Goal: Answer question/provide support

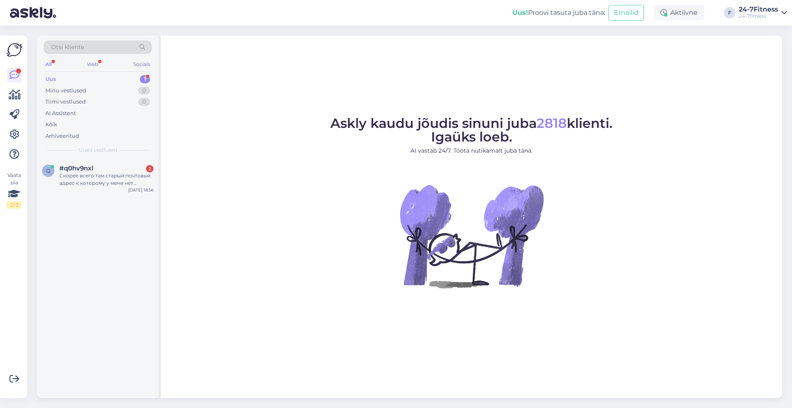
click at [90, 83] on div "Uus 1" at bounding box center [98, 79] width 108 height 12
click at [113, 177] on div "Скорее всего там старый почтовый адрес к которому у меня нет доступа" at bounding box center [106, 179] width 94 height 15
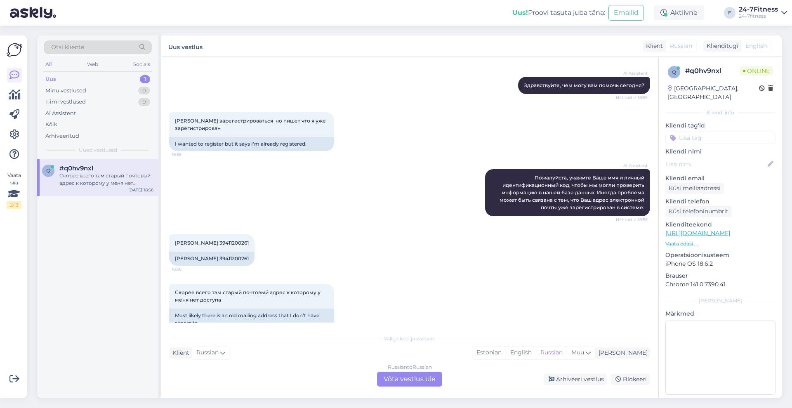
scroll to position [98, 0]
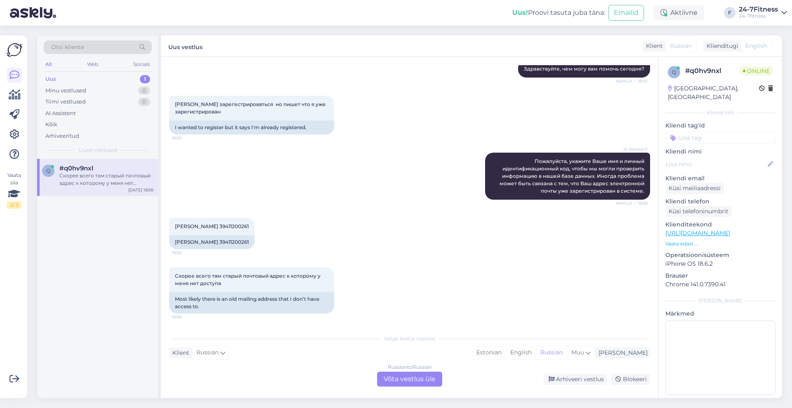
click at [418, 382] on div "Russian to Russian Võta vestlus üle" at bounding box center [409, 379] width 65 height 15
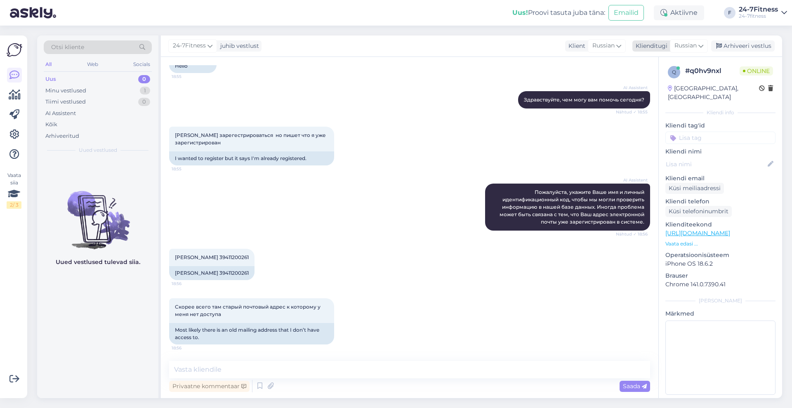
click at [694, 48] on span "Russian" at bounding box center [686, 45] width 22 height 9
type input "est"
click at [671, 79] on link "Estonian" at bounding box center [670, 82] width 91 height 13
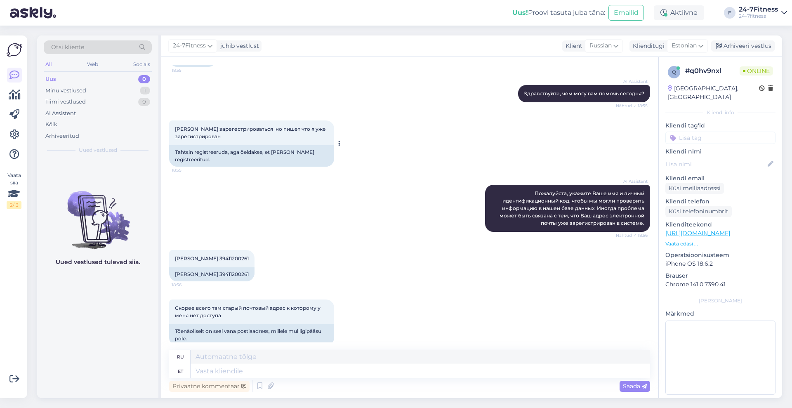
scroll to position [86, 0]
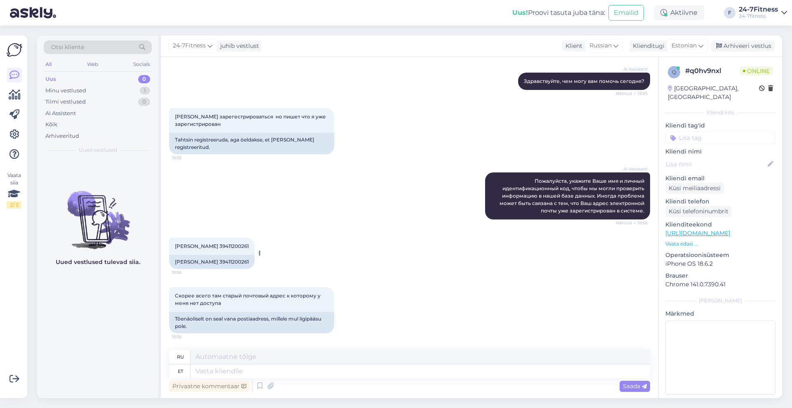
click at [229, 243] on span "[PERSON_NAME] 39411200261" at bounding box center [212, 246] width 74 height 6
copy div "39411200261 18:56"
click at [420, 368] on textarea at bounding box center [421, 371] width 460 height 14
type textarea "Tere!"
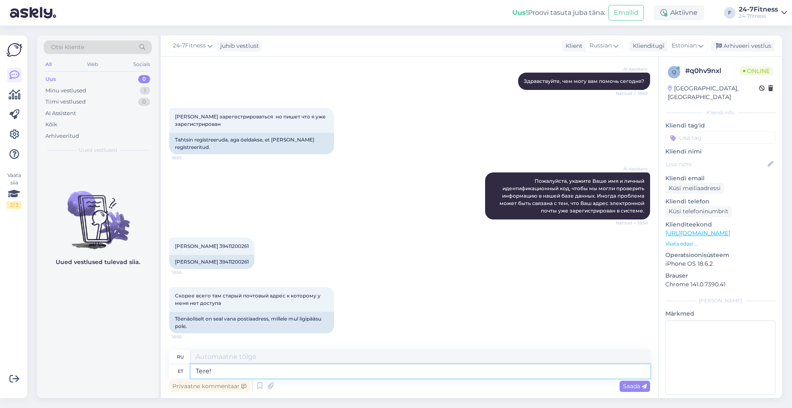
type textarea "Привет!"
type textarea "Tere! [GEOGRAPHIC_DATA]"
type textarea "Привет! Да."
type textarea "Tere! Jah, n"
type textarea "Привет! Да,"
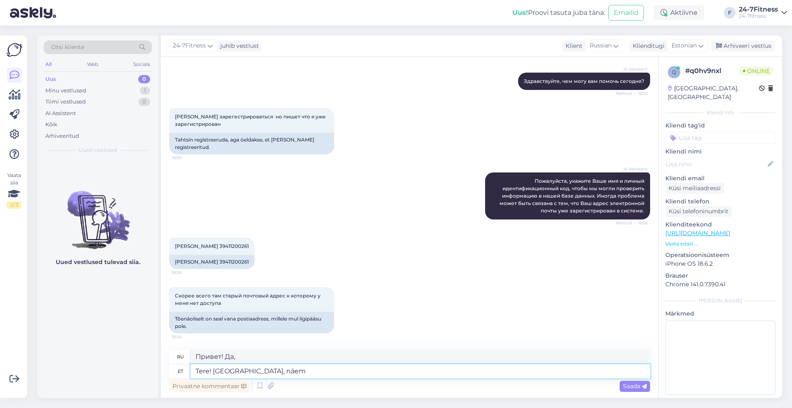
type textarea "Tere! [GEOGRAPHIC_DATA], näeme"
type textarea "Привет! Да, увидимся позже."
type textarea "Tere! [GEOGRAPHIC_DATA], näeme, et"
type textarea "Привет! Да, посмотрим."
type textarea "Tere! [GEOGRAPHIC_DATA], näeme, et"
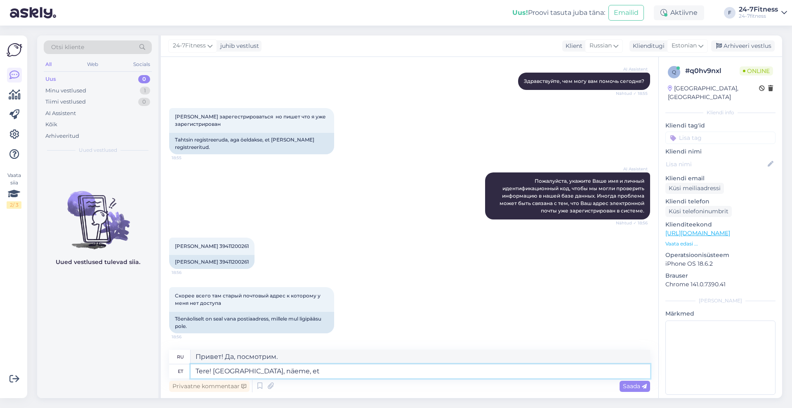
type textarea "Привет! Да, мы это видим."
type textarea "Tere! [GEOGRAPHIC_DATA], näeme, et olete"
type textarea "Привет! Да, мы видим, что ты"
type textarea "Tere! Jah, näeme, et olete loonud en"
type textarea "Здравствуйте! Да, мы видим, что вы создали"
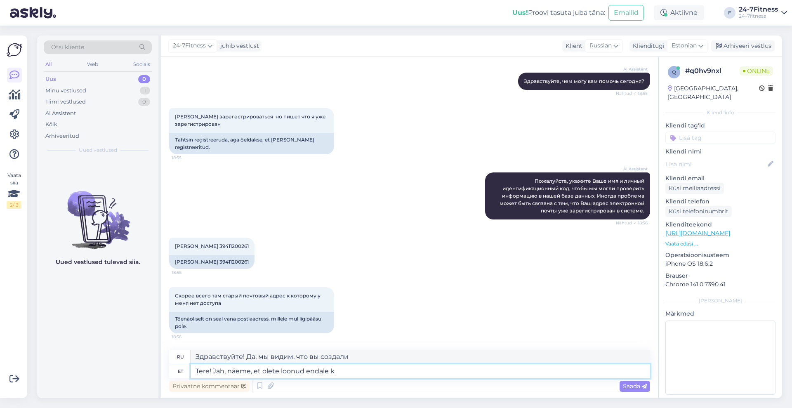
type textarea "Tere! Jah, näeme, et olete loonud [PERSON_NAME]"
type textarea "Привет! Да, мы видим, что ты сам себя создал."
type textarea "Tere! Jah, näeme, et olete loonud endale konto"
type textarea "Здравствуйте! Да, мы видим, что вы создали учётную запись."
type textarea "Tere! Jah, näeme, et olete loonud endale konto e-mailiga"
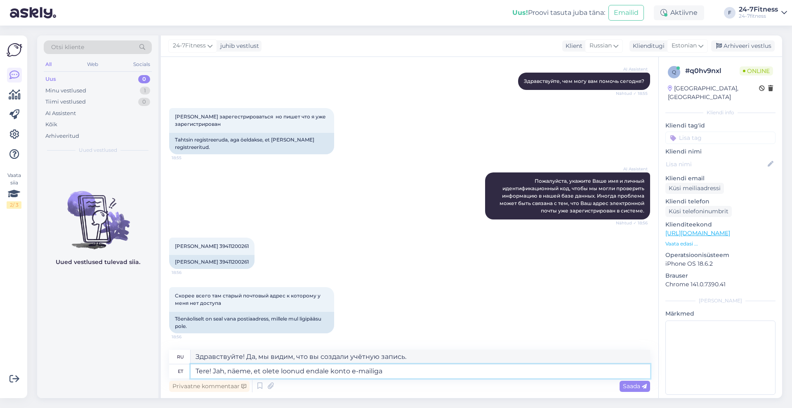
type textarea "Здравствуйте! Да, мы видим, что вы создали учётную запись, указав свой адрес эл…"
paste textarea "[PERSON_NAME][EMAIL_ADDRESS][DOMAIN_NAME]"
type textarea "Tere! [PERSON_NAME], näeme, et olete loonud endale konto e-mailiga [EMAIL_ADDRE…"
type textarea "Здравствуйте! Да, мы видим, что вы создали учётную запись с адресом электронной…"
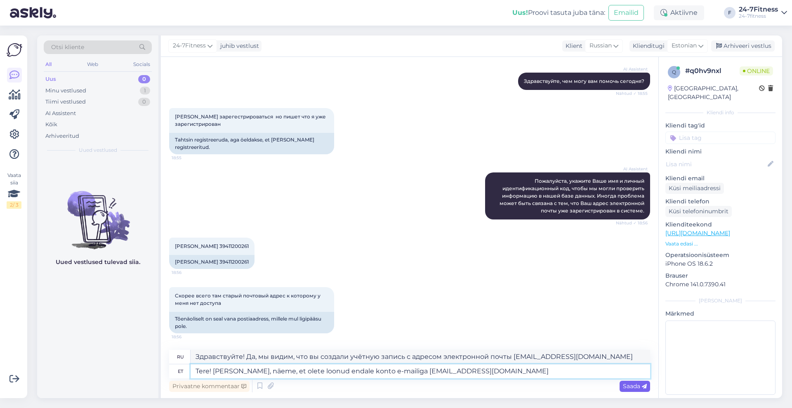
type textarea "Tere! [PERSON_NAME], näeme, et olete loonud endale konto e-mailiga [EMAIL_ADDRE…"
click at [624, 385] on span "Saada" at bounding box center [635, 385] width 24 height 7
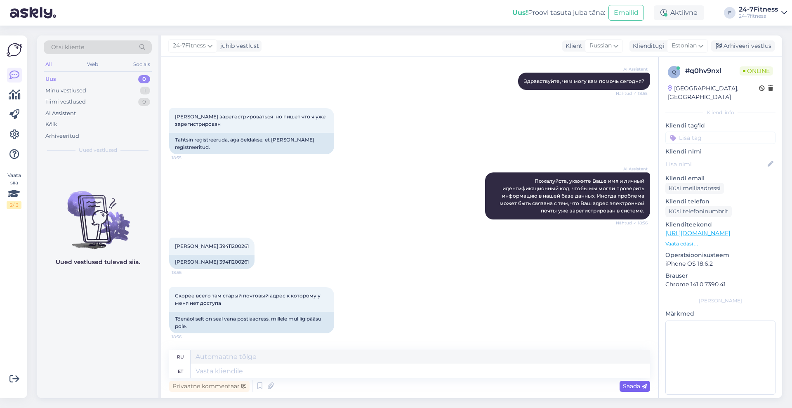
scroll to position [158, 0]
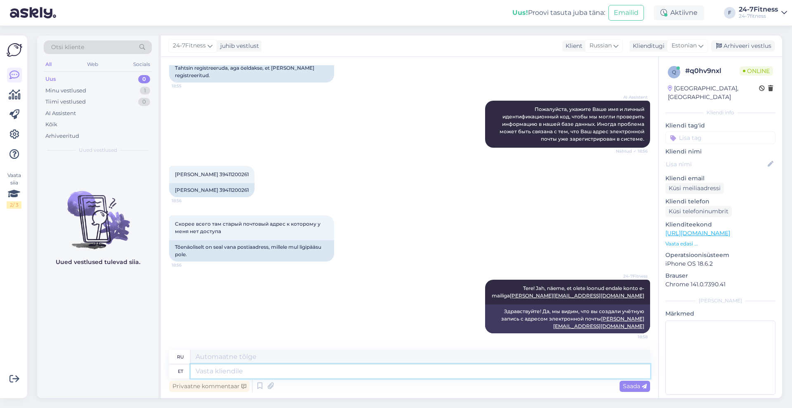
click at [515, 371] on textarea at bounding box center [421, 371] width 460 height 14
type textarea "Kas so"
type textarea "Является"
type textarea "Kas soovite, e"
type textarea "Вы хотите, чтобы"
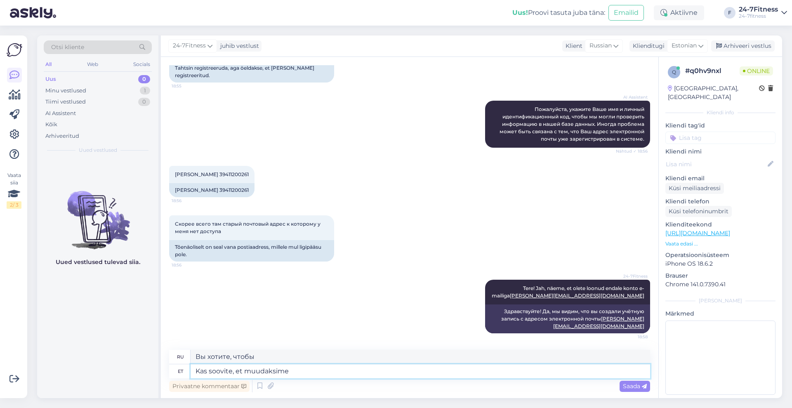
type textarea "Kas soovite, et muudaksime t"
type textarea "Вы хотите, чтобы мы изменились?"
type textarea "Kas soovite, et muudaksime teie m"
type textarea "Хотите ли вы, чтобы мы изменили ваш"
type textarea "Kas soovite, et muudaksime [PERSON_NAME] a"
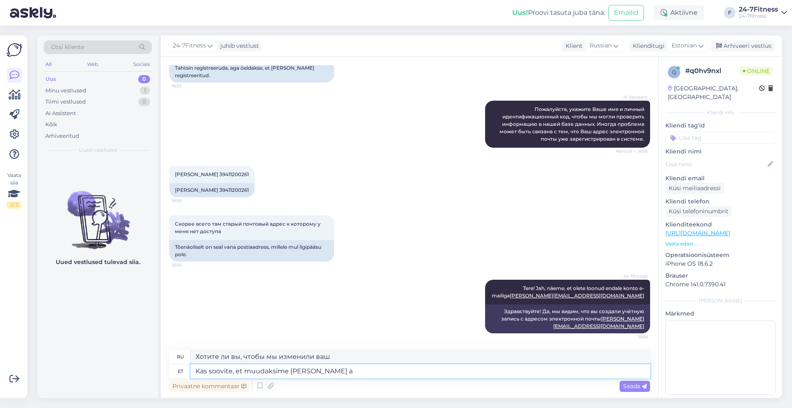
type textarea "Хотите ли вы, чтобы мы изменили ваш адрес электронной почты?"
click at [294, 369] on textarea "Kas soovite, et muudaksime [PERSON_NAME] aadressi?" at bounding box center [421, 371] width 460 height 14
type textarea "Kas soovite, et muudaksime [PERSON_NAME] aadressi?"
click at [635, 389] on span "Saada" at bounding box center [635, 385] width 24 height 7
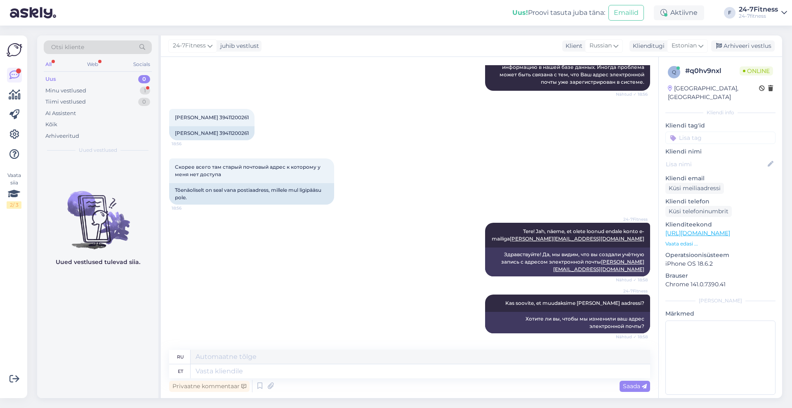
scroll to position [328, 0]
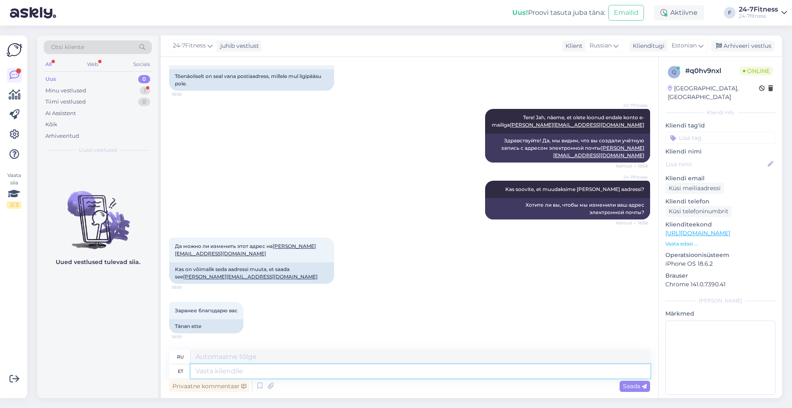
click at [254, 373] on textarea at bounding box center [421, 371] width 460 height 14
drag, startPoint x: 252, startPoint y: 276, endPoint x: 173, endPoint y: 276, distance: 79.2
click at [173, 276] on div "Kas on võimalik seda aadressi muuta, et saada see [EMAIL_ADDRESS][DOMAIN_NAME]" at bounding box center [251, 272] width 165 height 21
copy link "[PERSON_NAME][EMAIL_ADDRESS][DOMAIN_NAME]"
click at [340, 370] on textarea at bounding box center [421, 371] width 460 height 14
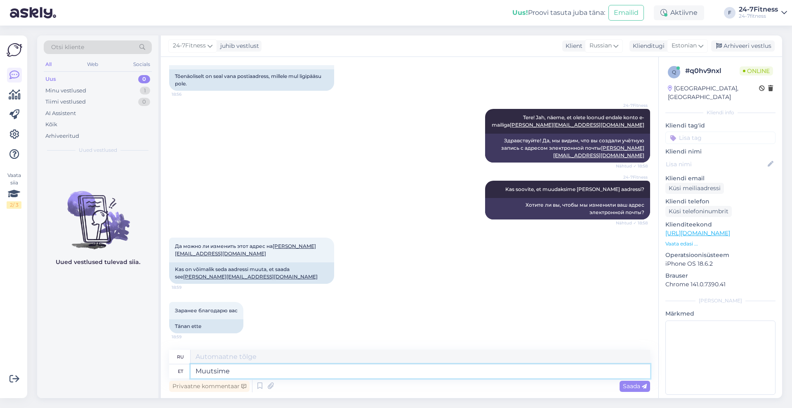
type textarea "Muutsime"
type textarea "Мы изменились"
type textarea "Muutsime teie"
type textarea "Мы изменили ваш"
type textarea "Muutsime [PERSON_NAME] aa"
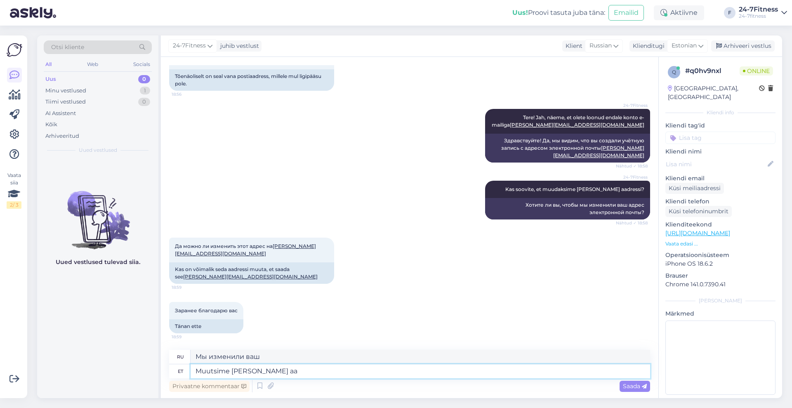
type textarea "Мы изменили ваш адрес электронной почты."
type textarea "Muutsime [PERSON_NAME] aadressi ära"
click at [640, 384] on span "Saada" at bounding box center [635, 385] width 24 height 7
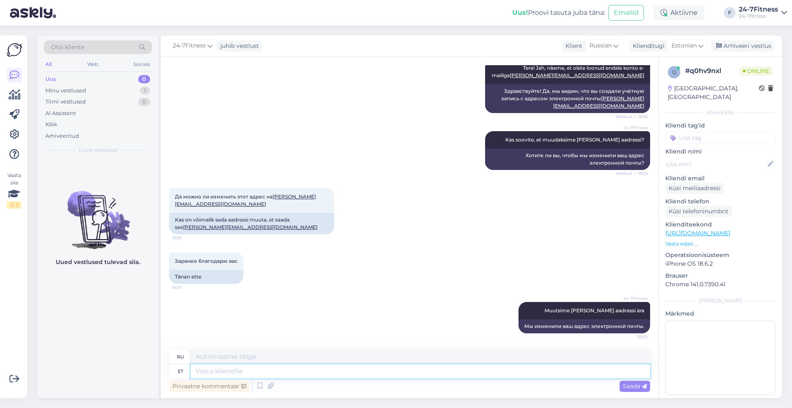
click at [329, 372] on textarea at bounding box center [421, 371] width 460 height 14
paste textarea "Parooli taastamiseks minge meie kodulehele ning vajutage sisselogimise alas "Un…"
type textarea "Parooli taastamiseks minge meie kodulehele ning vajutage sisselogimise alas "Un…"
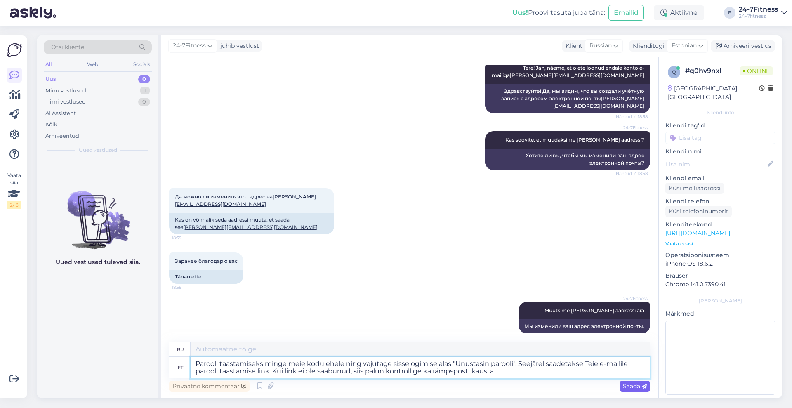
type textarea "Чтобы сбросить пароль, перейдите на наш сайт и нажмите «Забыли пароль» в област…"
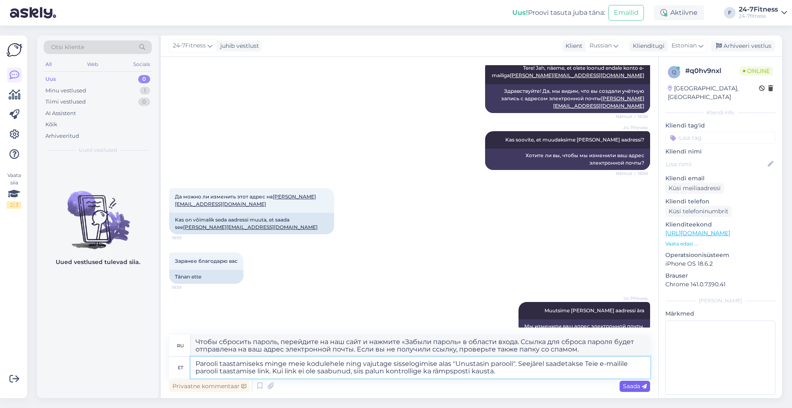
type textarea "Parooli taastamiseks minge meie kodulehele ning vajutage sisselogimise alas "Un…"
click at [632, 383] on span "Saada" at bounding box center [635, 385] width 24 height 7
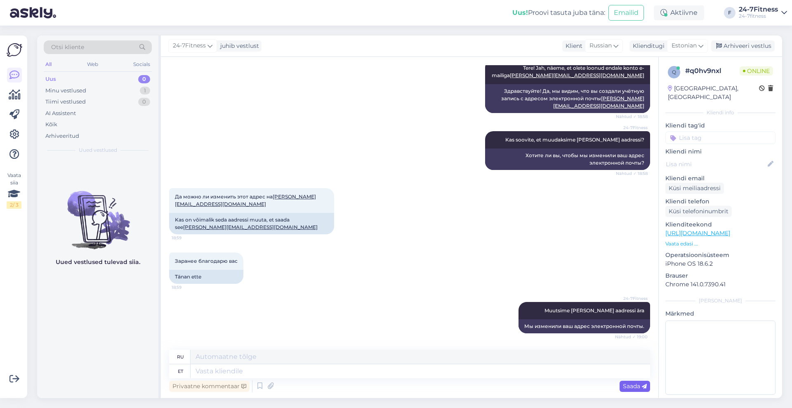
scroll to position [479, 0]
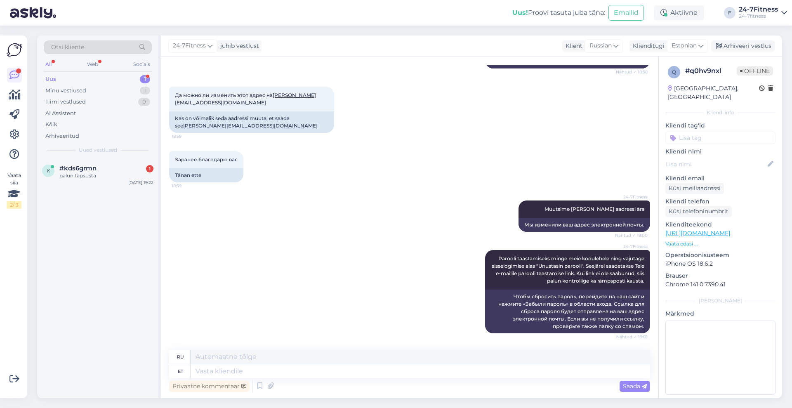
click at [65, 79] on div "Uus 1" at bounding box center [98, 79] width 108 height 12
click at [96, 169] on span "#kds6grmn" at bounding box center [77, 168] width 37 height 7
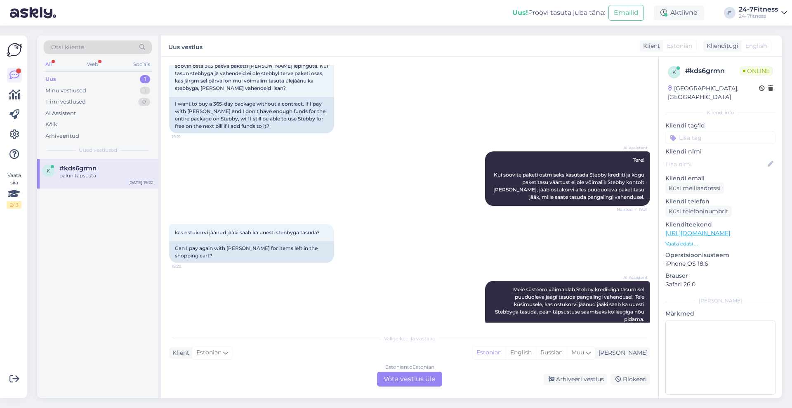
scroll to position [0, 0]
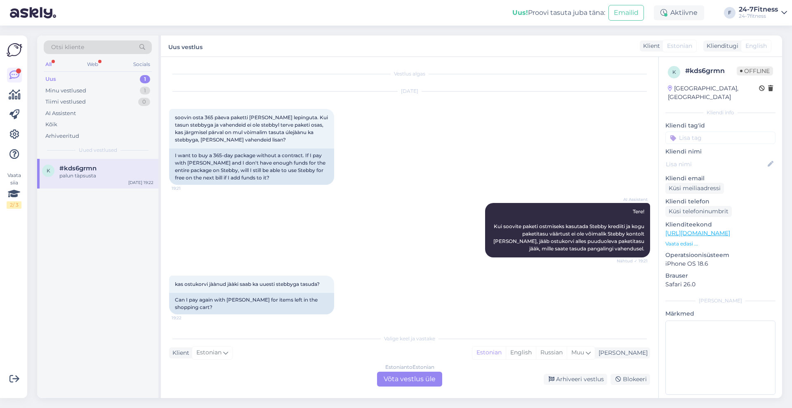
click at [429, 380] on div "Estonian to Estonian Võta vestlus üle" at bounding box center [409, 379] width 65 height 15
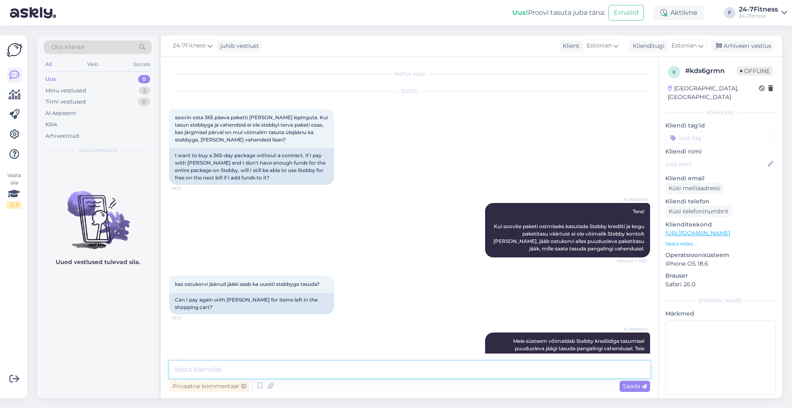
click at [414, 372] on textarea at bounding box center [409, 369] width 481 height 17
click at [194, 372] on textarea "Tere! palun täpsustage oma küsimust" at bounding box center [409, 369] width 481 height 17
click at [340, 363] on textarea "Tere! Palun täpsustage oma küsimust" at bounding box center [409, 369] width 481 height 17
type textarea "Tere! Palun täpsustage oma küsimust, kuidas [PERSON_NAME] mõtlesite teha?"
click at [633, 383] on span "Saada" at bounding box center [635, 385] width 24 height 7
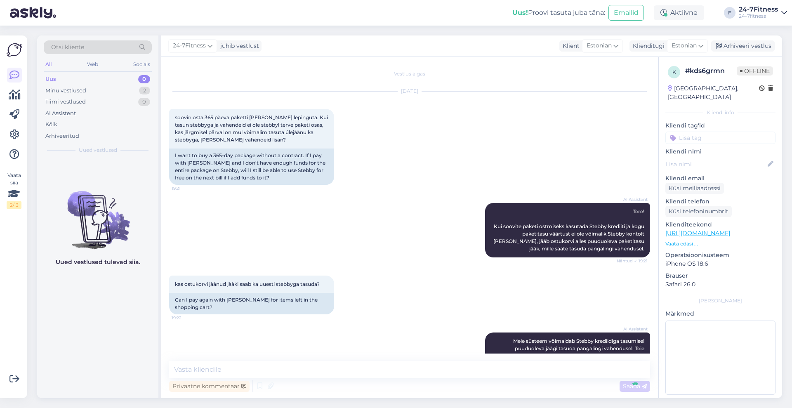
scroll to position [127, 0]
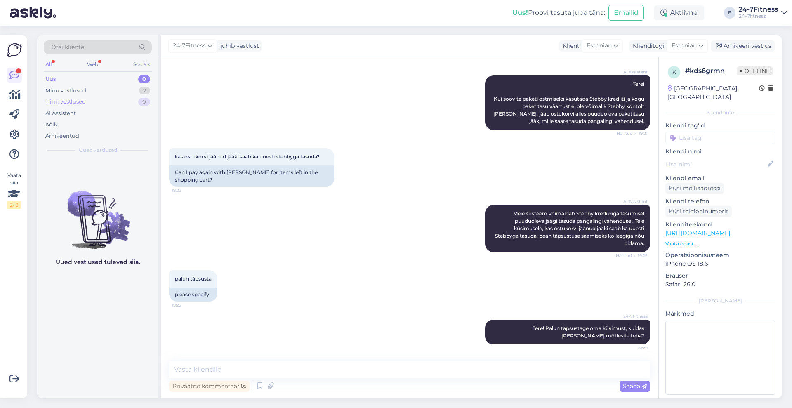
click at [69, 100] on div "Tiimi vestlused" at bounding box center [65, 102] width 40 height 8
click at [77, 90] on div "Minu vestlused" at bounding box center [65, 91] width 41 height 8
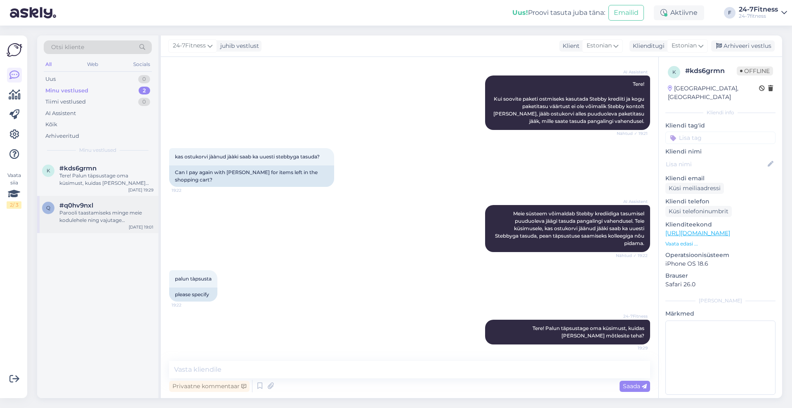
click at [96, 223] on div "Parooli taastamiseks minge meie kodulehele ning vajutage sisselogimise alas "Un…" at bounding box center [106, 216] width 94 height 15
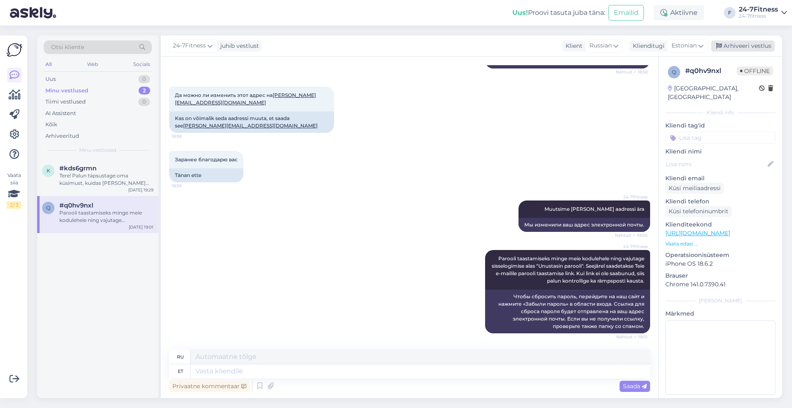
click at [741, 47] on div "Arhiveeri vestlus" at bounding box center [743, 45] width 64 height 11
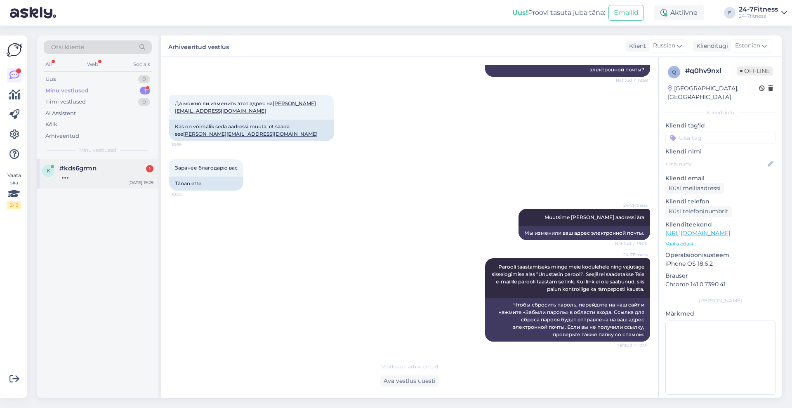
click at [76, 172] on div at bounding box center [106, 175] width 94 height 7
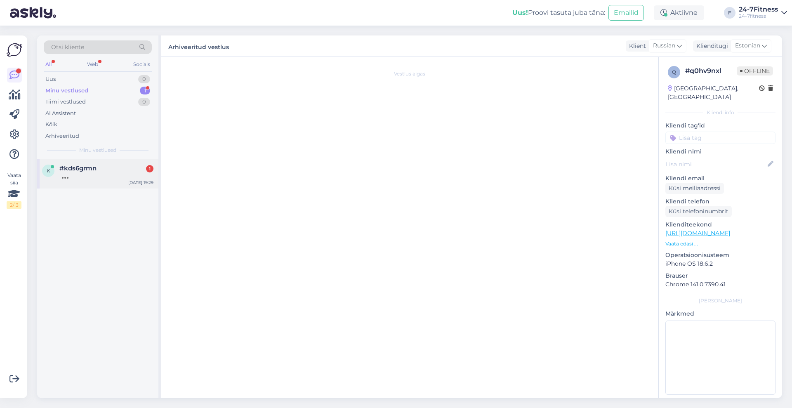
scroll to position [170, 0]
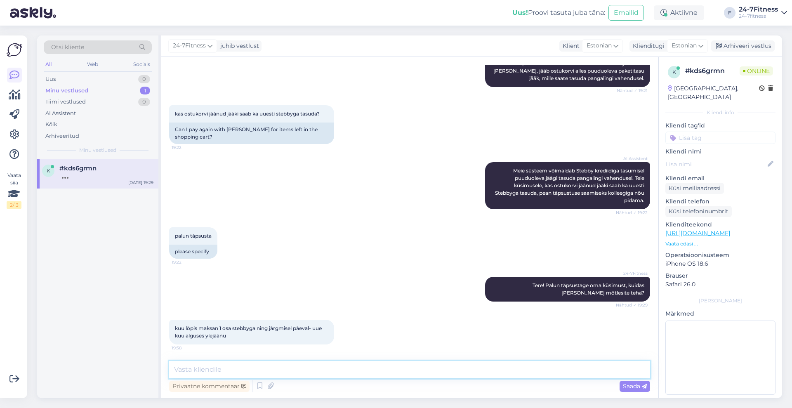
click at [294, 366] on textarea at bounding box center [409, 369] width 481 height 17
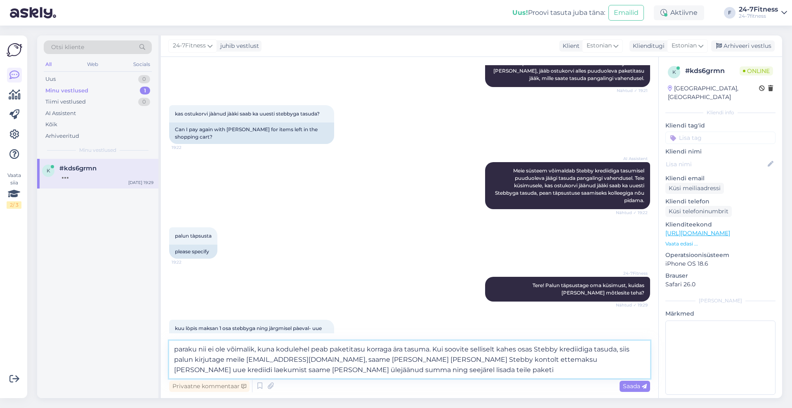
type textarea "paraku nii ei ole võimalik, kuna kodulehel peab paketitasu korraga ära tasuma. …"
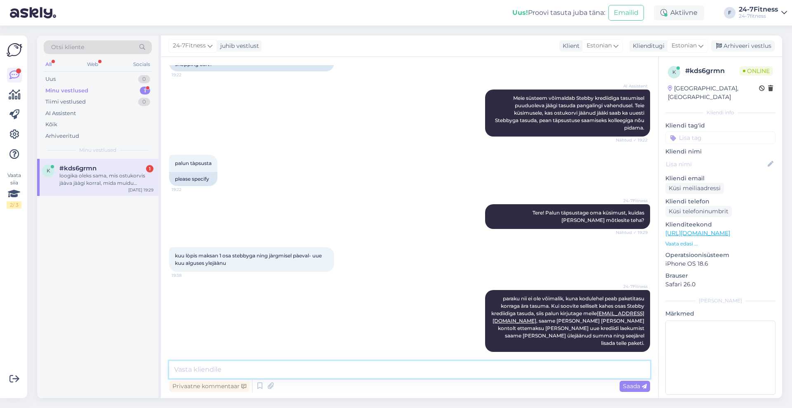
scroll to position [301, 0]
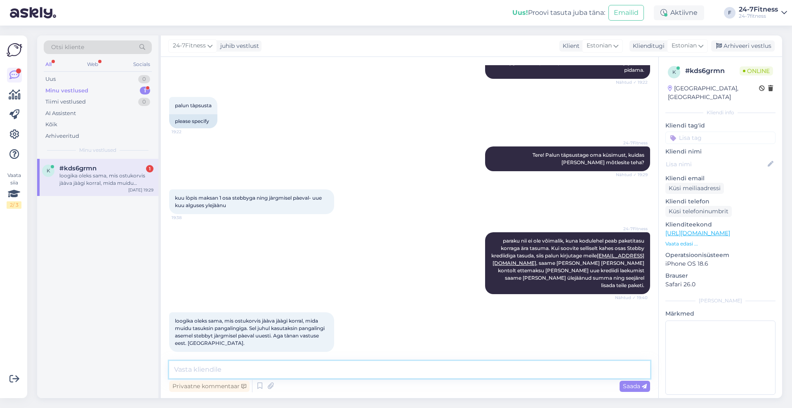
click at [304, 365] on textarea at bounding box center [409, 369] width 481 height 17
click at [219, 369] on textarea "Hästi, [PERSON_NAME] kirja ootama." at bounding box center [409, 369] width 481 height 17
type textarea "Hästi, [PERSON_NAME] kirja ootama."
click at [633, 387] on span "Saada" at bounding box center [635, 385] width 24 height 7
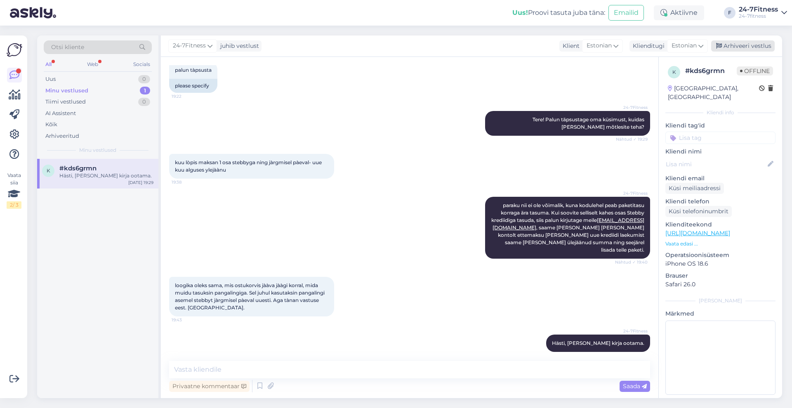
click at [738, 45] on div "Arhiveeri vestlus" at bounding box center [743, 45] width 64 height 11
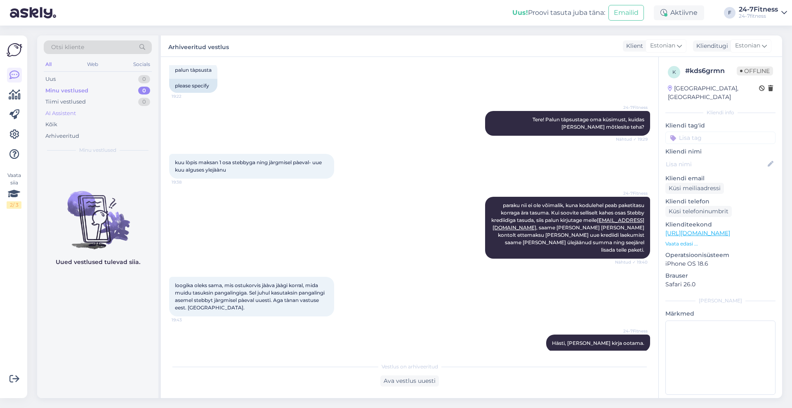
click at [63, 116] on div "AI Assistent" at bounding box center [60, 113] width 31 height 8
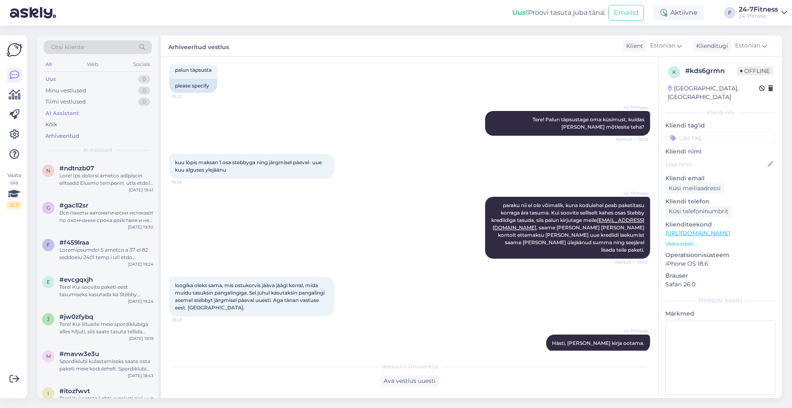
click at [97, 184] on div at bounding box center [106, 179] width 94 height 15
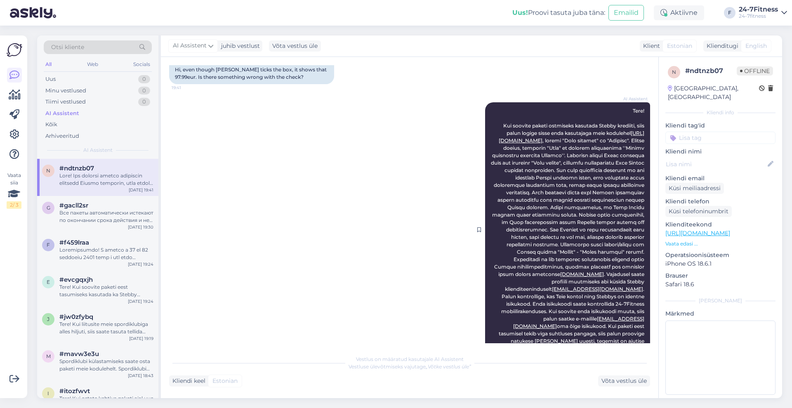
scroll to position [87, 0]
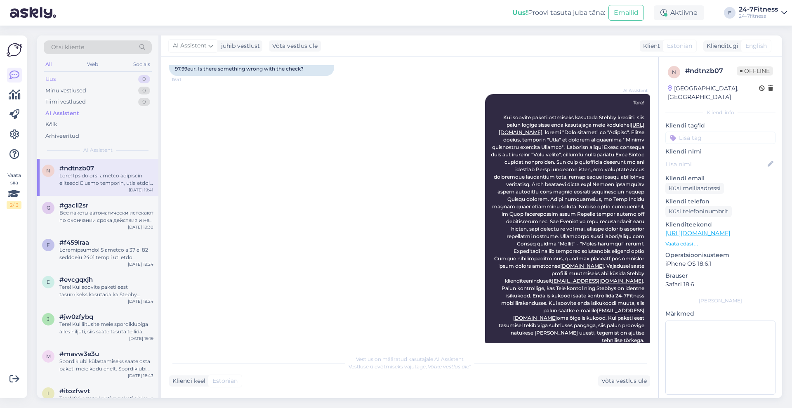
click at [69, 79] on div "Uus 0" at bounding box center [98, 79] width 108 height 12
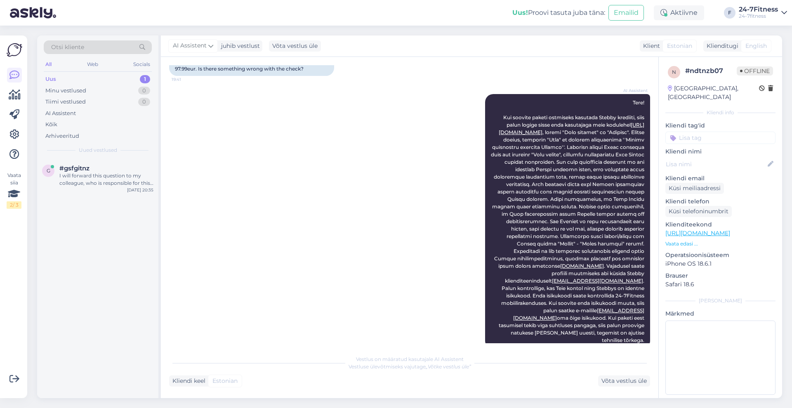
click at [60, 82] on div "Uus 1" at bounding box center [98, 79] width 108 height 12
click at [93, 179] on div "I will forward this question to my colleague, who is responsible for this. The …" at bounding box center [106, 179] width 94 height 15
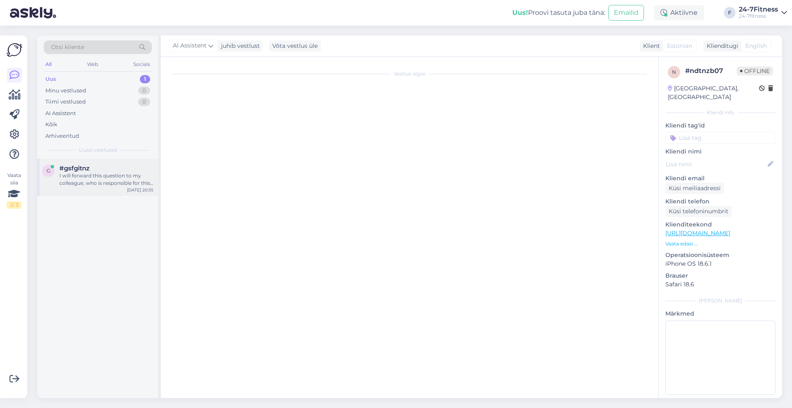
scroll to position [0, 0]
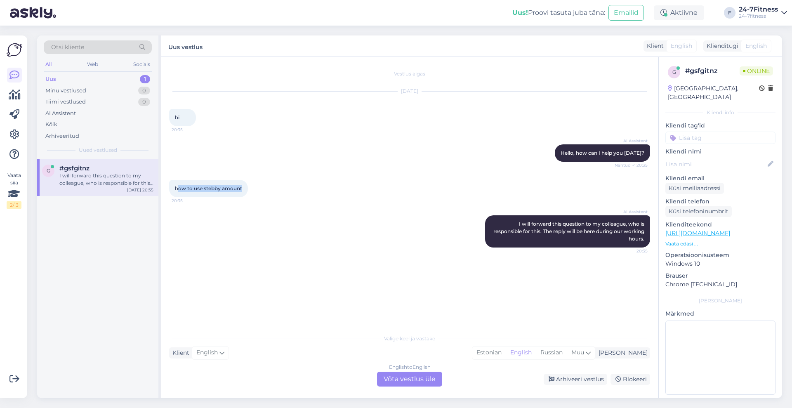
drag, startPoint x: 178, startPoint y: 189, endPoint x: 257, endPoint y: 193, distance: 78.9
click at [257, 193] on div "how to use stebby amount 20:35" at bounding box center [409, 188] width 481 height 35
click at [260, 193] on div "how to use stebby amount 20:35" at bounding box center [409, 188] width 481 height 35
click at [399, 375] on div "English to English Võta vestlus üle" at bounding box center [409, 379] width 65 height 15
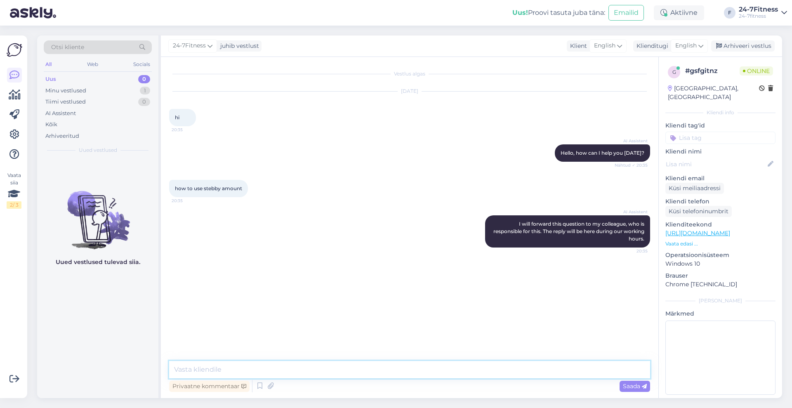
click at [390, 370] on textarea at bounding box center [409, 369] width 481 height 17
type textarea "Hello!"
paste textarea "If you want to use Stebby credit to buy a package, please log in with your user…"
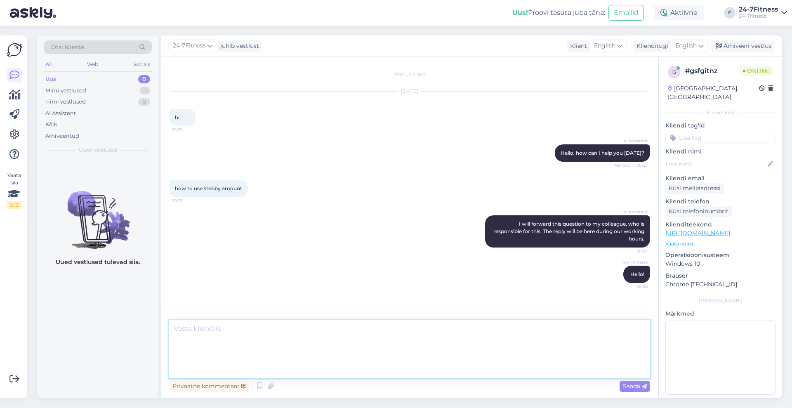
type textarea "If you want to use Stebby credit to buy a package, please log in with your user…"
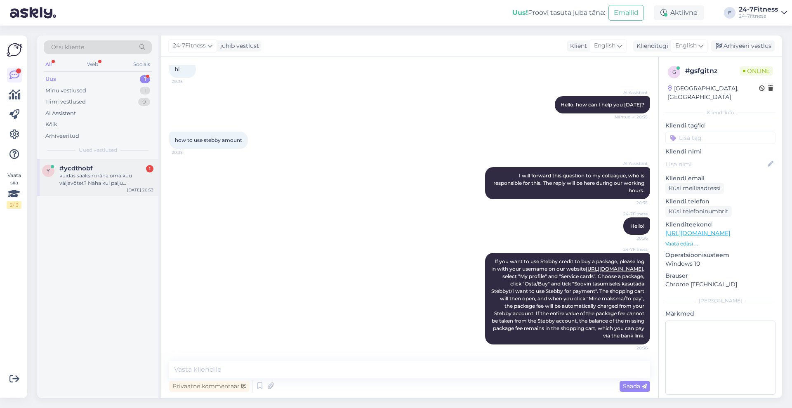
click at [130, 177] on div "kuidas saaksin näha oma kuu väljavõtet? Näha kui palju [PERSON_NAME] kuus käinu…" at bounding box center [106, 179] width 94 height 15
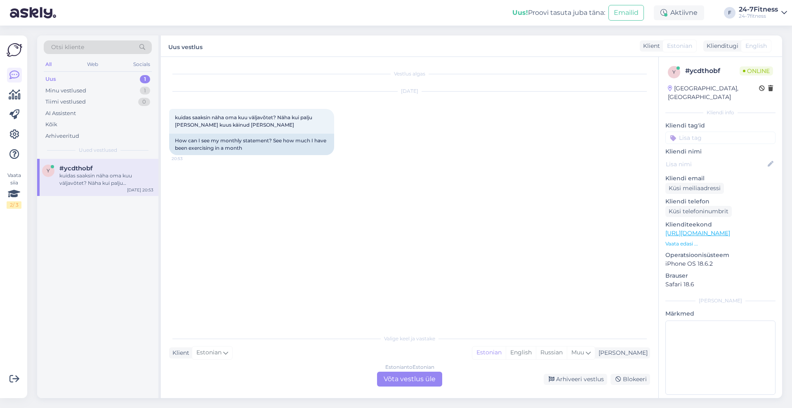
click at [395, 376] on div "Estonian to Estonian Võta vestlus üle" at bounding box center [409, 379] width 65 height 15
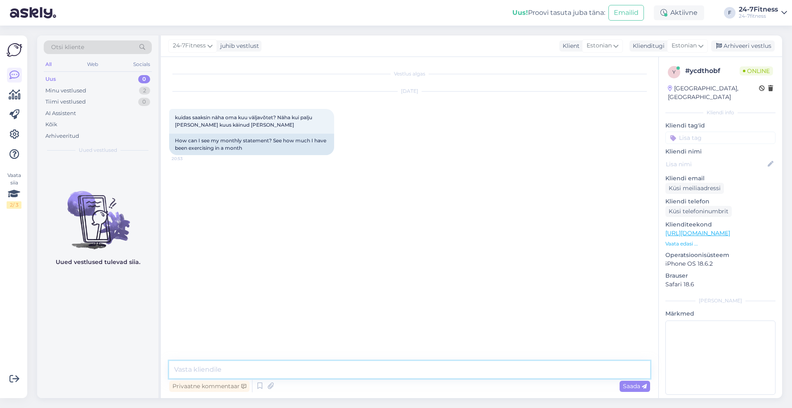
click at [319, 367] on textarea at bounding box center [409, 369] width 481 height 17
type textarea "Tere! Palun saatke oma soov [PERSON_NAME] [EMAIL_ADDRESS][DOMAIN_NAME], meie sa…"
